Goal: Task Accomplishment & Management: Use online tool/utility

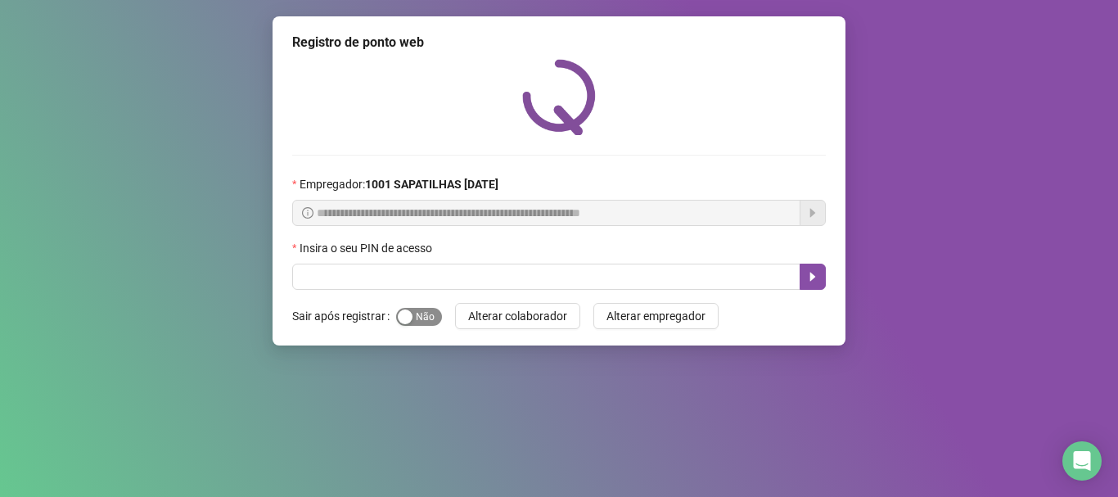
click at [433, 314] on span "Sim Não" at bounding box center [419, 317] width 46 height 18
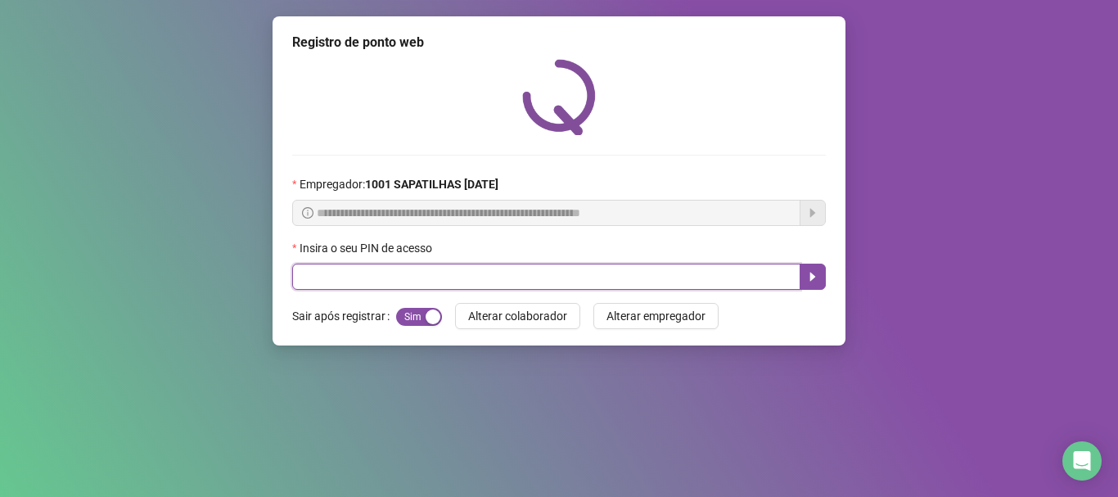
click at [448, 280] on input "text" at bounding box center [546, 277] width 508 height 26
type input "*****"
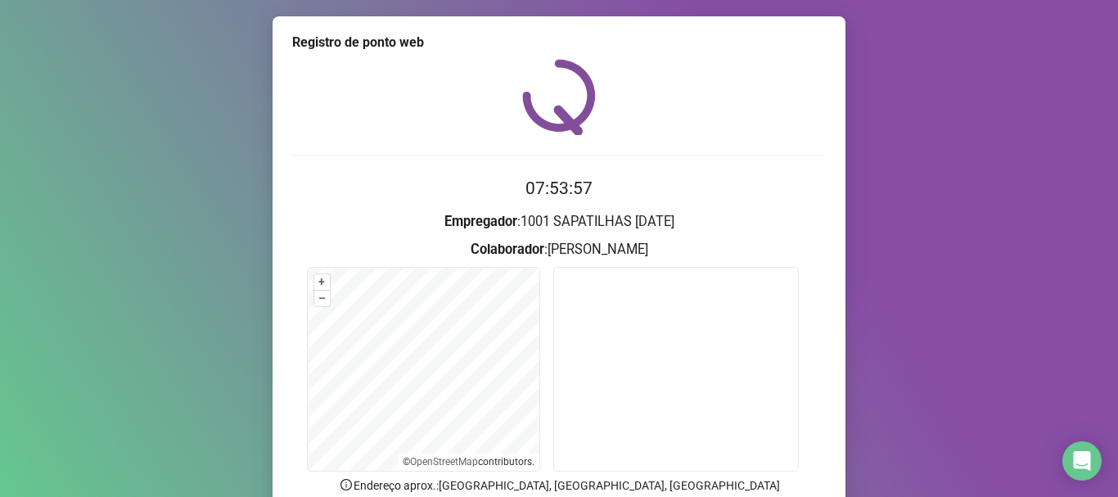
scroll to position [142, 0]
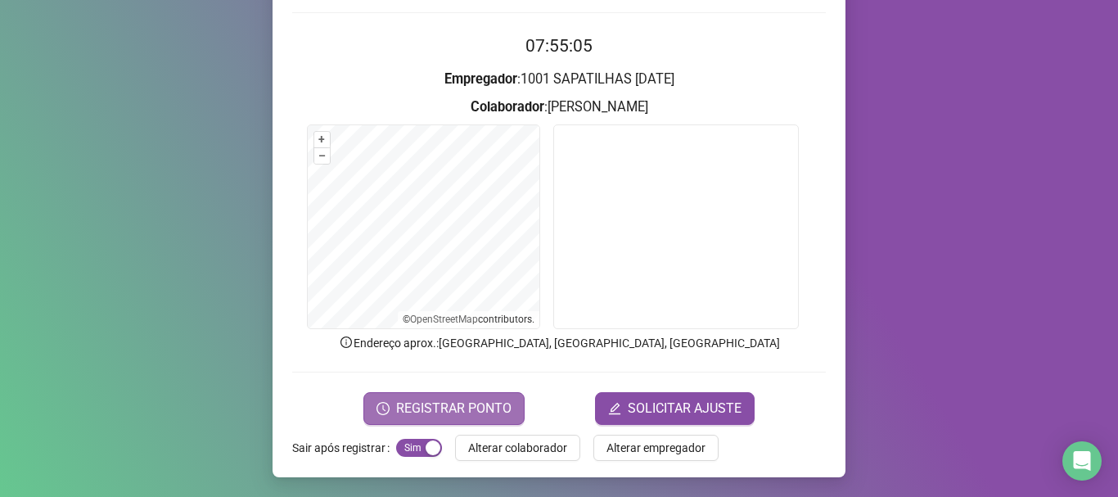
click at [488, 415] on span "REGISTRAR PONTO" at bounding box center [453, 409] width 115 height 20
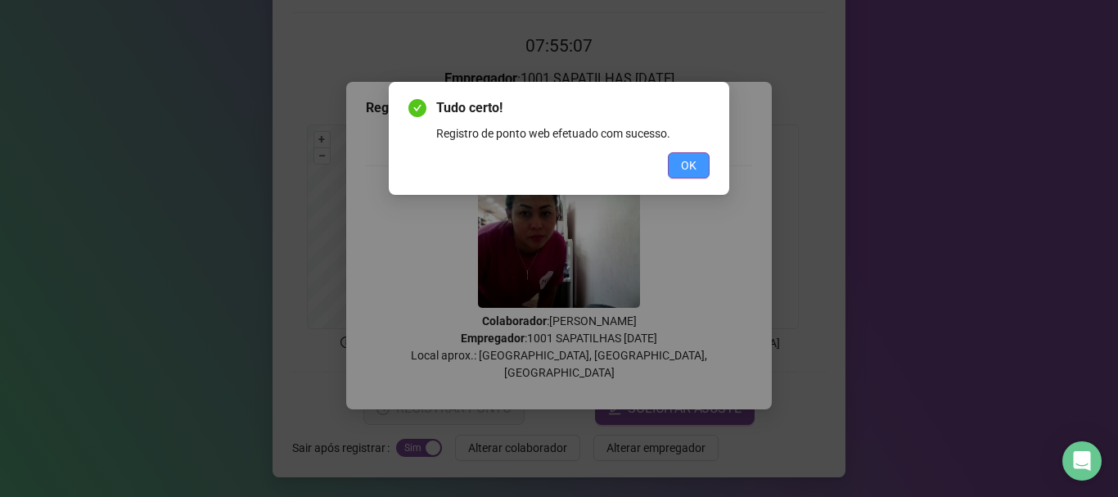
click at [696, 164] on span "OK" at bounding box center [689, 165] width 16 height 18
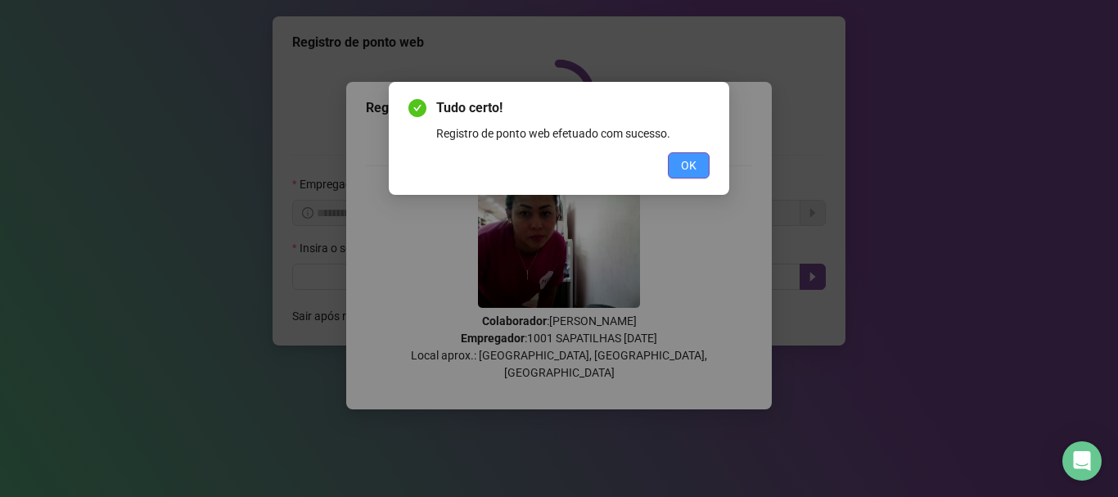
scroll to position [0, 0]
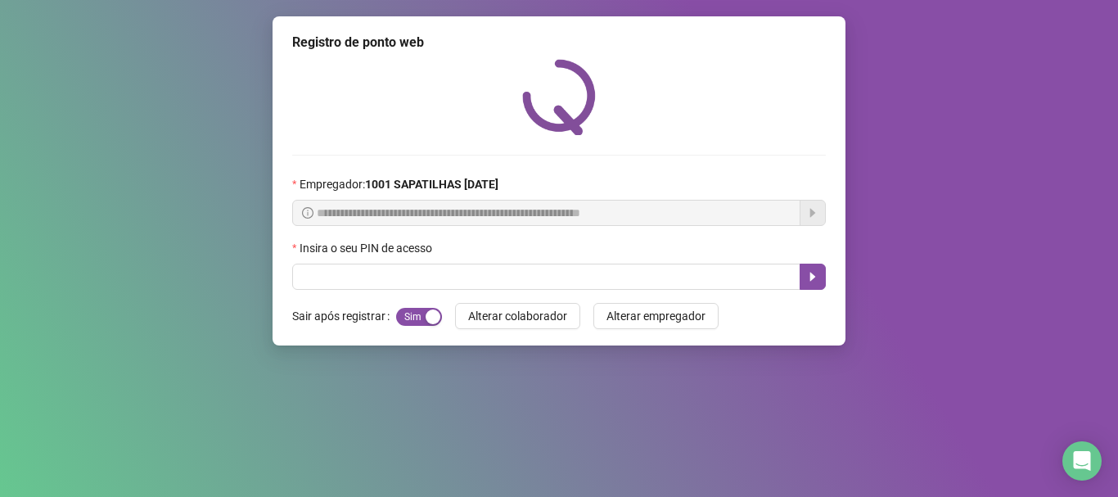
click at [582, 261] on div "Insira o seu PIN de acesso" at bounding box center [559, 251] width 534 height 25
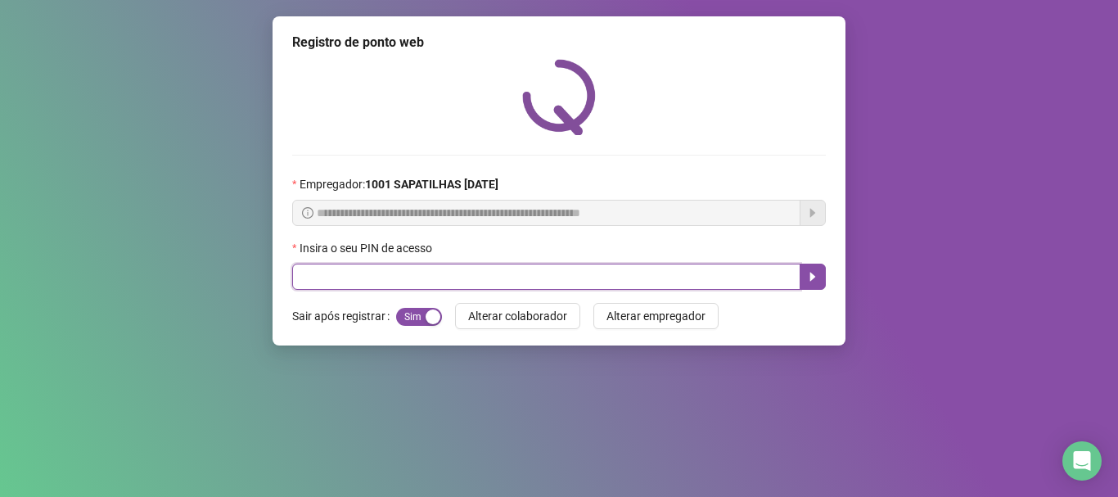
click at [460, 268] on input "text" at bounding box center [546, 277] width 508 height 26
type input "*****"
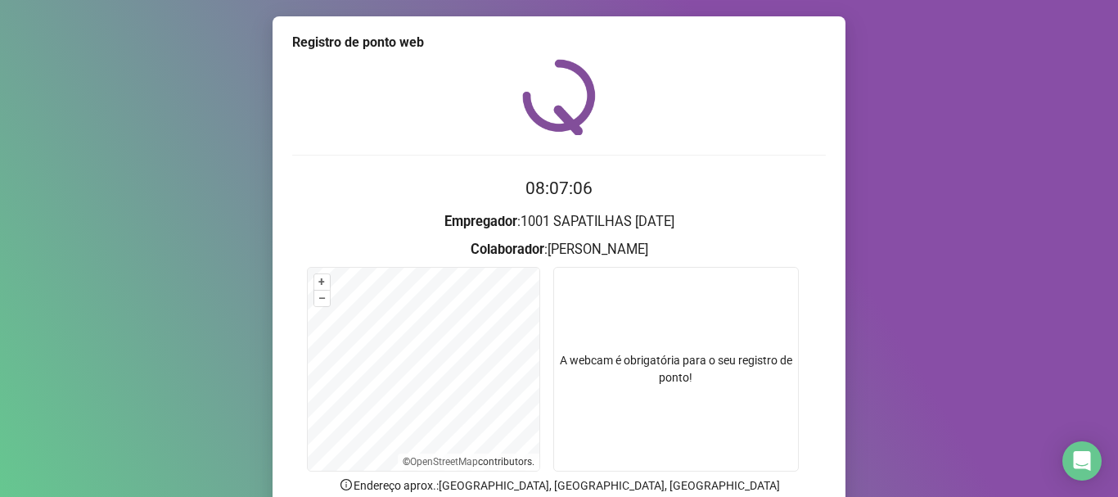
scroll to position [142, 0]
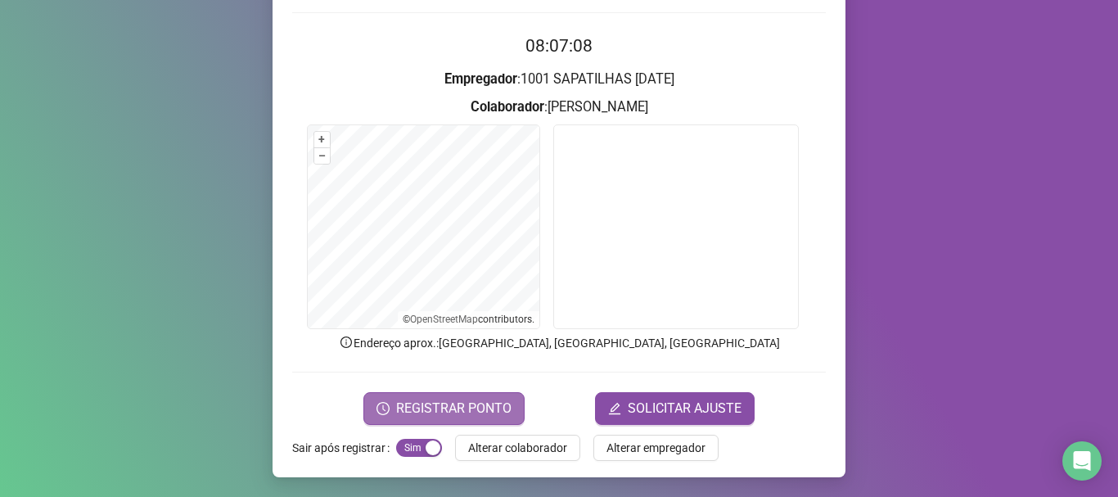
click at [476, 415] on span "REGISTRAR PONTO" at bounding box center [453, 409] width 115 height 20
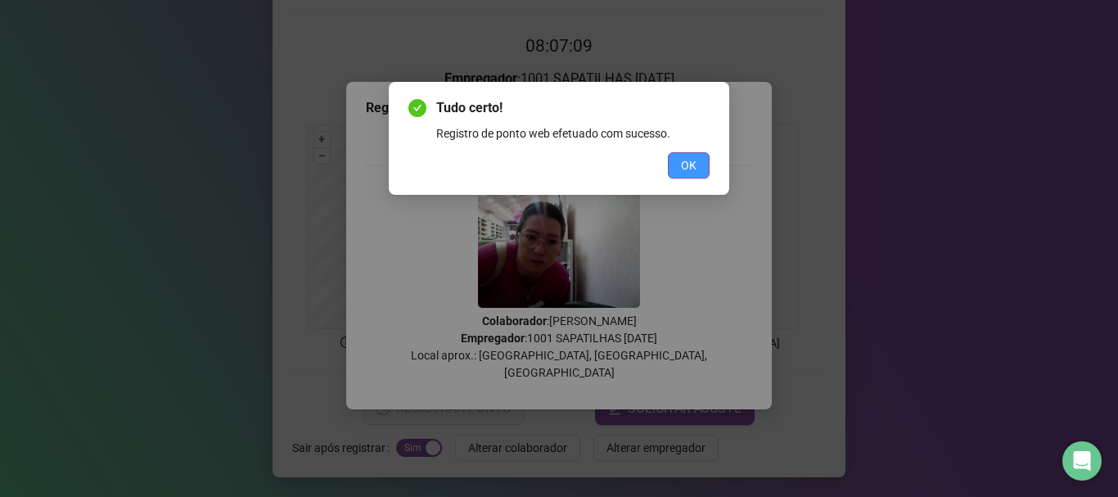
click at [685, 169] on span "OK" at bounding box center [689, 165] width 16 height 18
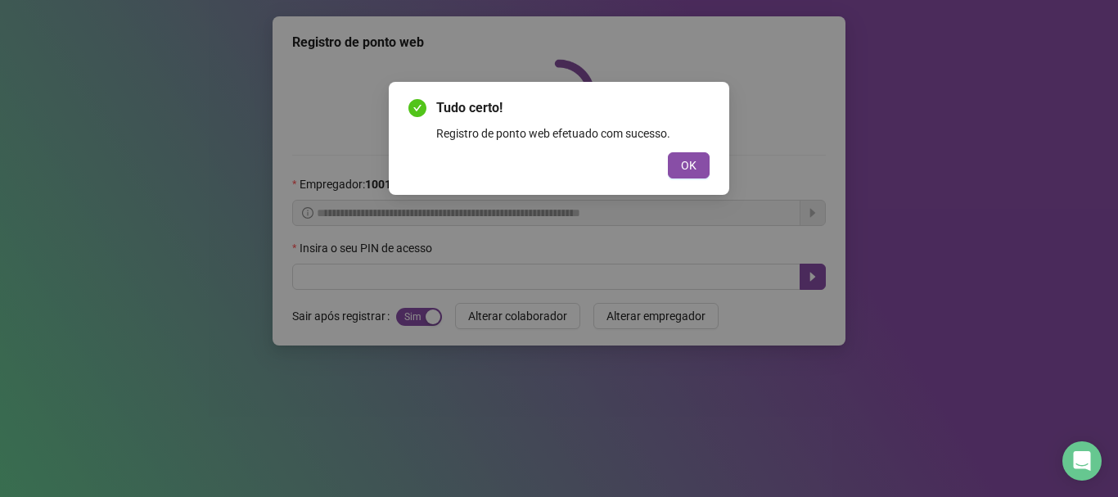
scroll to position [0, 0]
